Goal: Transaction & Acquisition: Purchase product/service

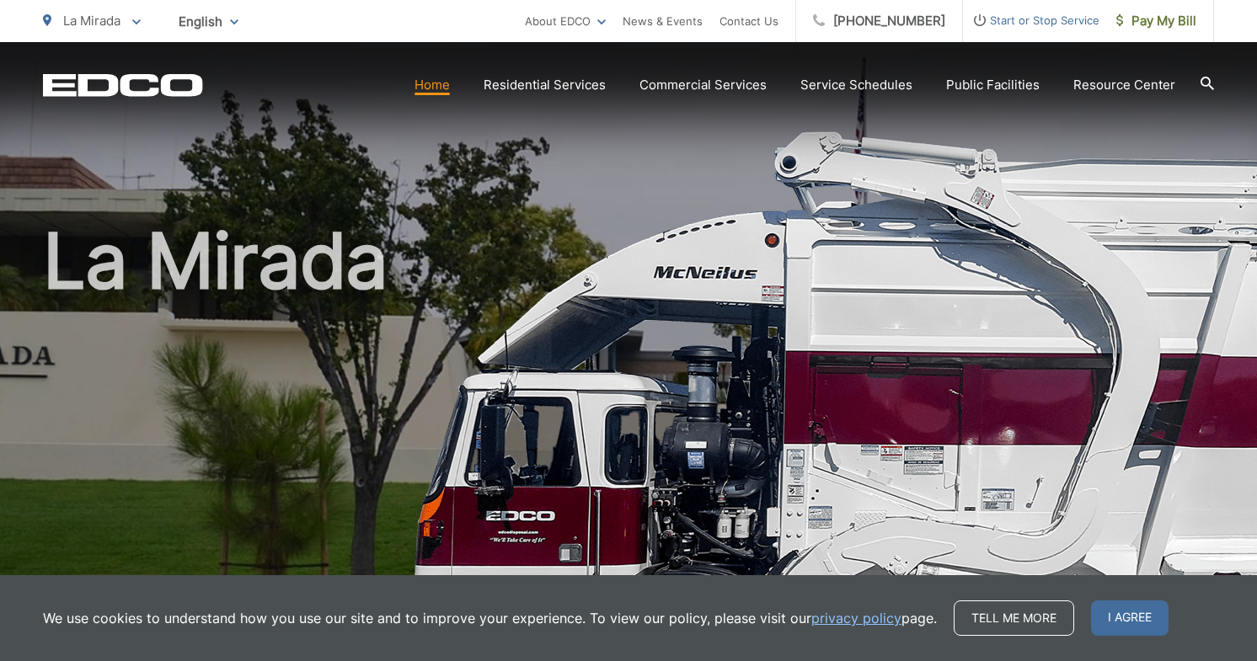
click at [449, 89] on link "Home" at bounding box center [431, 85] width 35 height 20
click at [1179, 29] on span "Pay My Bill" at bounding box center [1156, 21] width 80 height 20
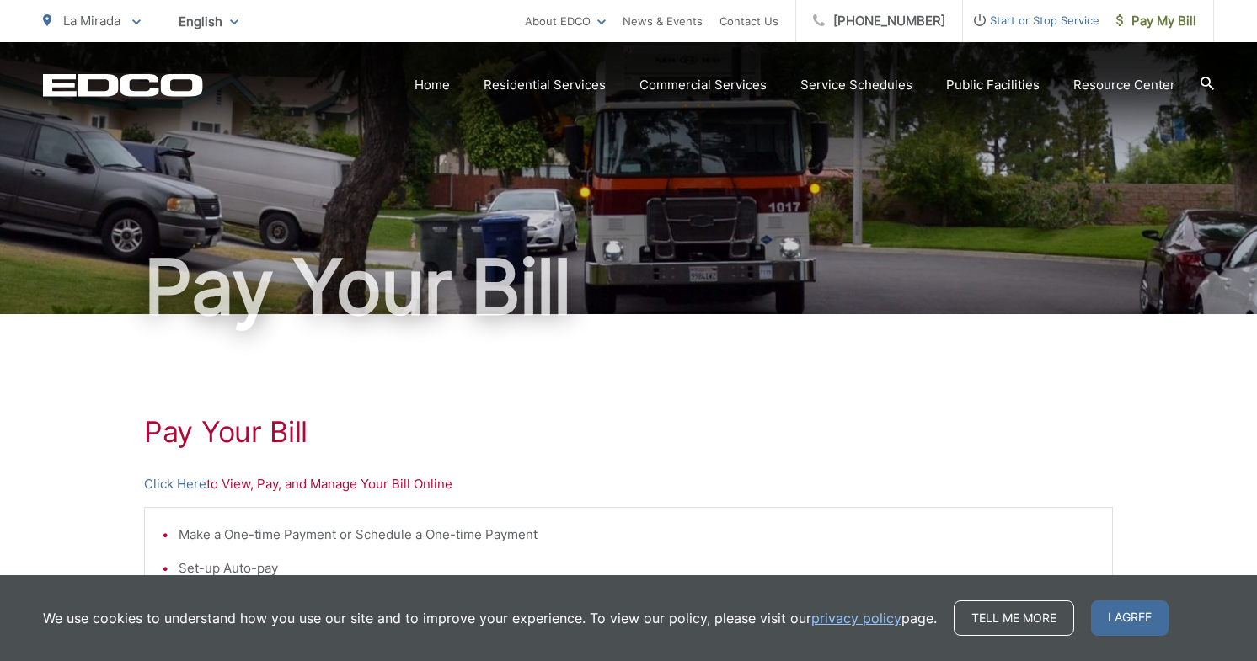
scroll to position [25, 0]
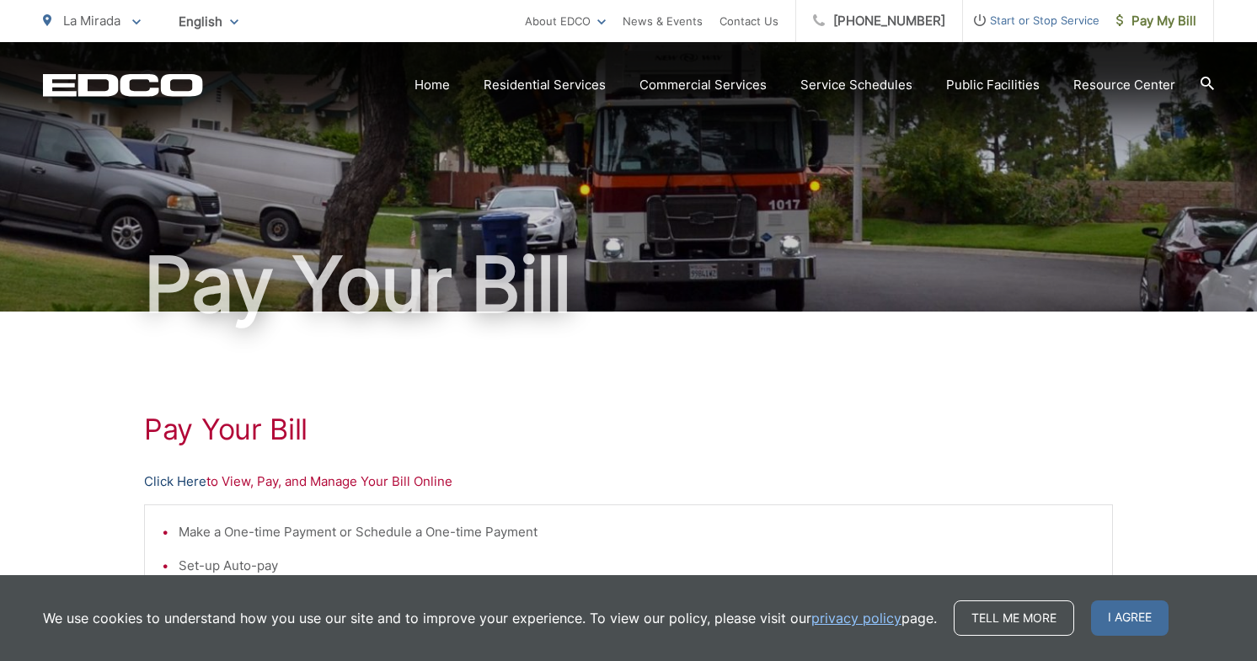
click at [190, 482] on link "Click Here" at bounding box center [175, 482] width 62 height 20
